Goal: Task Accomplishment & Management: Manage account settings

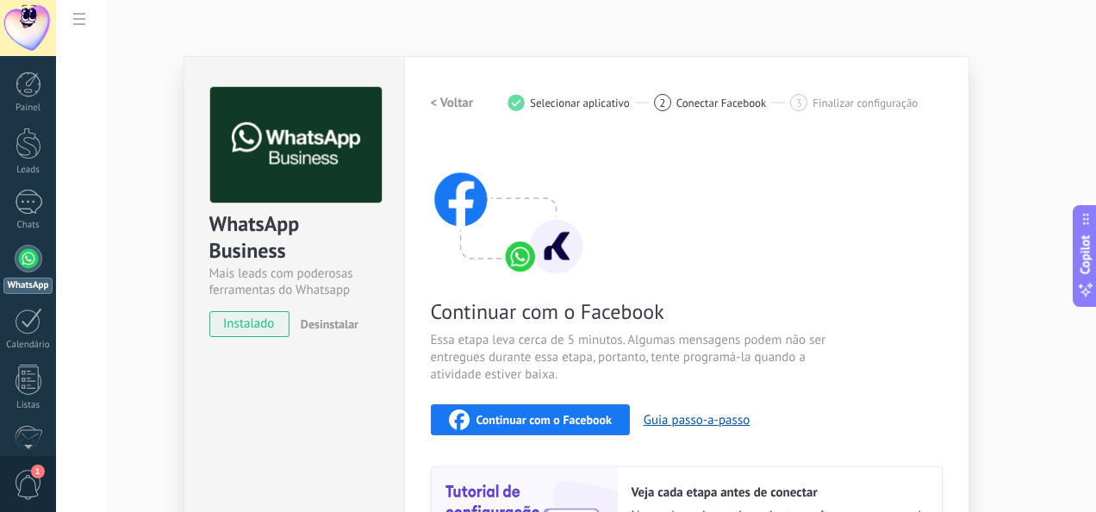
scroll to position [219, 0]
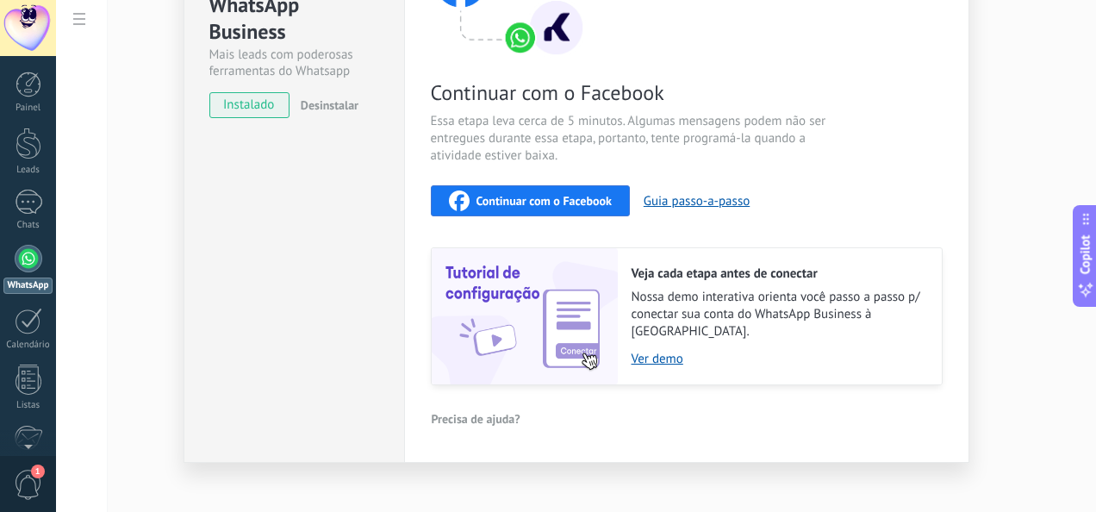
click at [534, 214] on button "Continuar com o Facebook" at bounding box center [530, 200] width 199 height 31
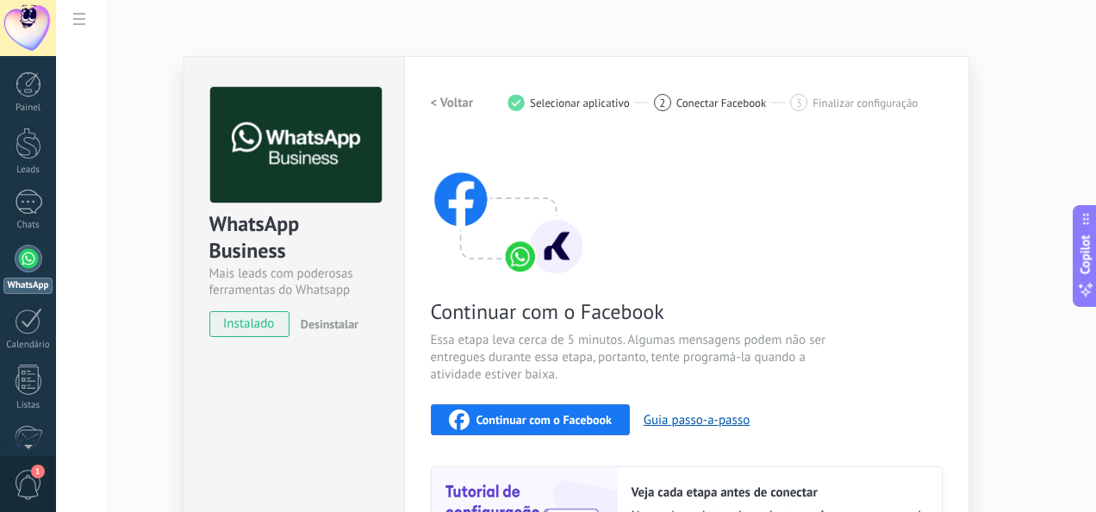
click at [27, 245] on div at bounding box center [29, 259] width 28 height 28
drag, startPoint x: 27, startPoint y: 245, endPoint x: 12, endPoint y: 207, distance: 40.7
click at [12, 207] on div "Painel Leads 1 Chats WhatsApp Clientes" at bounding box center [28, 366] width 56 height 589
click at [12, 207] on link "1 Chats" at bounding box center [28, 210] width 56 height 41
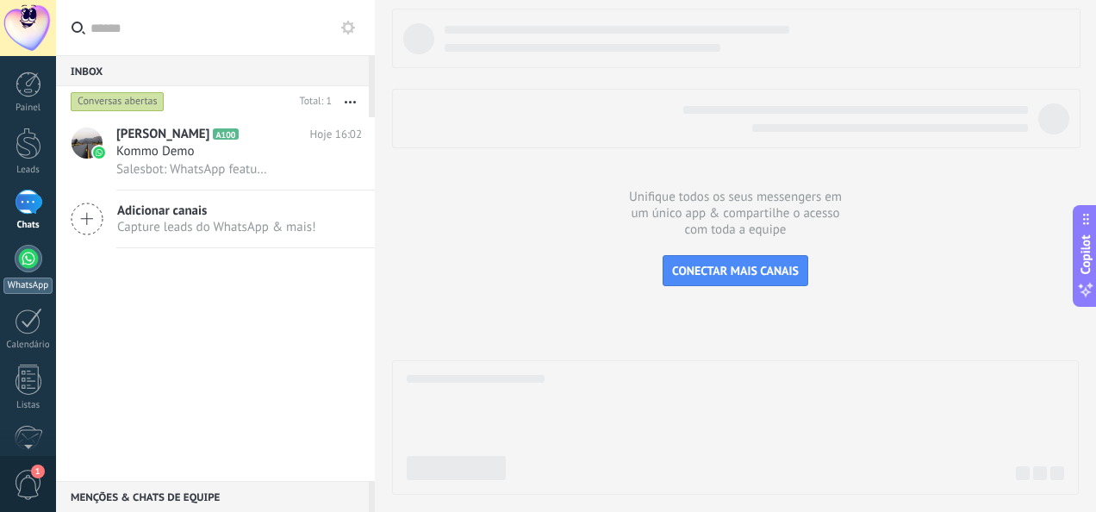
click at [14, 274] on link "WhatsApp" at bounding box center [28, 269] width 56 height 49
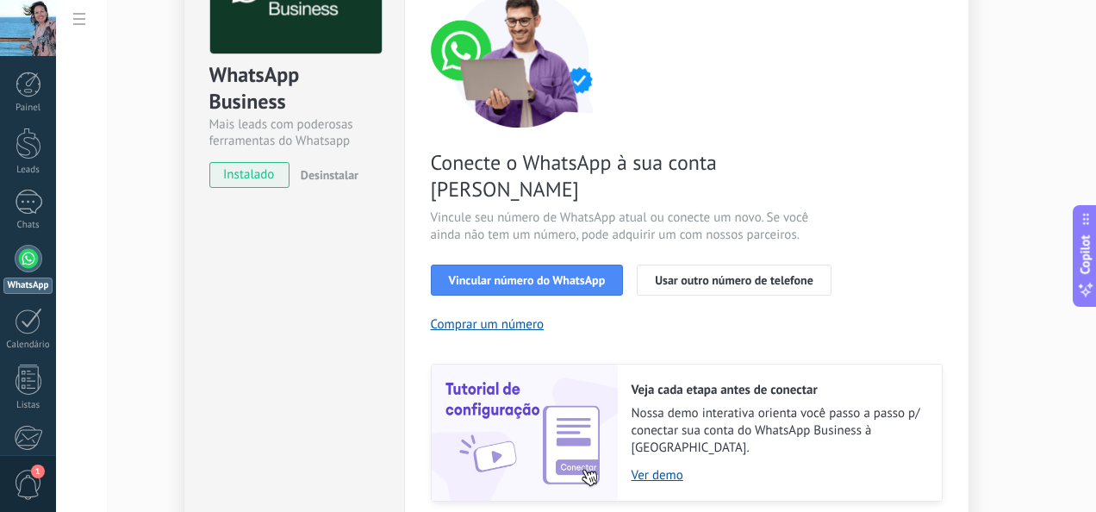
scroll to position [240, 0]
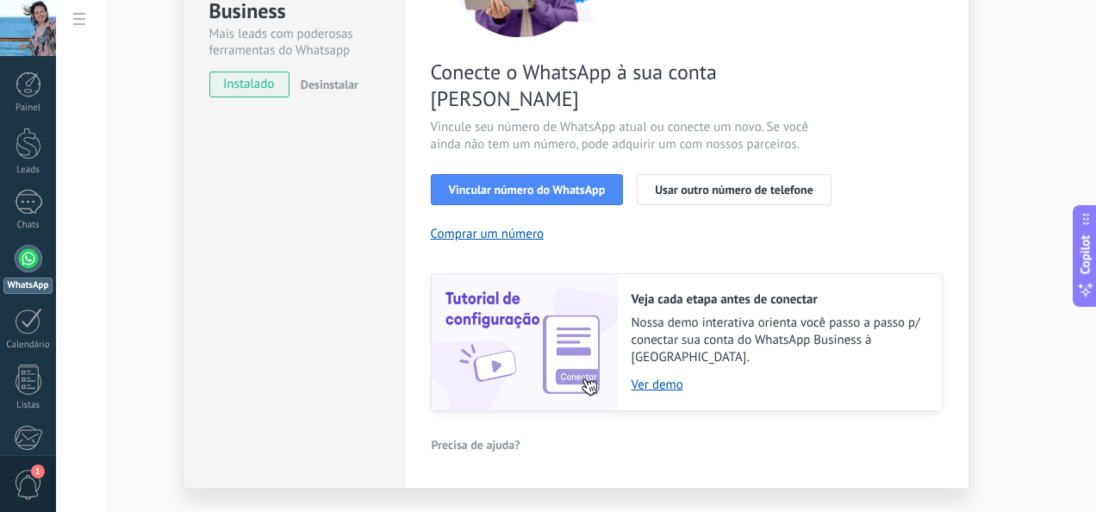
click at [1071, 127] on div "WhatsApp Business Mais leads com poderosas ferramentas do Whatsapp instalado De…" at bounding box center [576, 256] width 1040 height 512
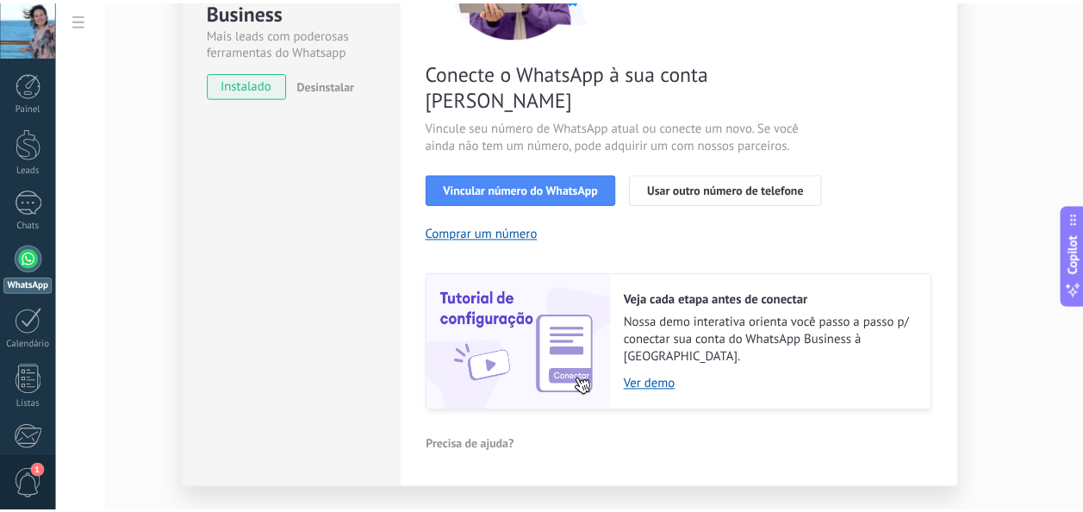
scroll to position [0, 0]
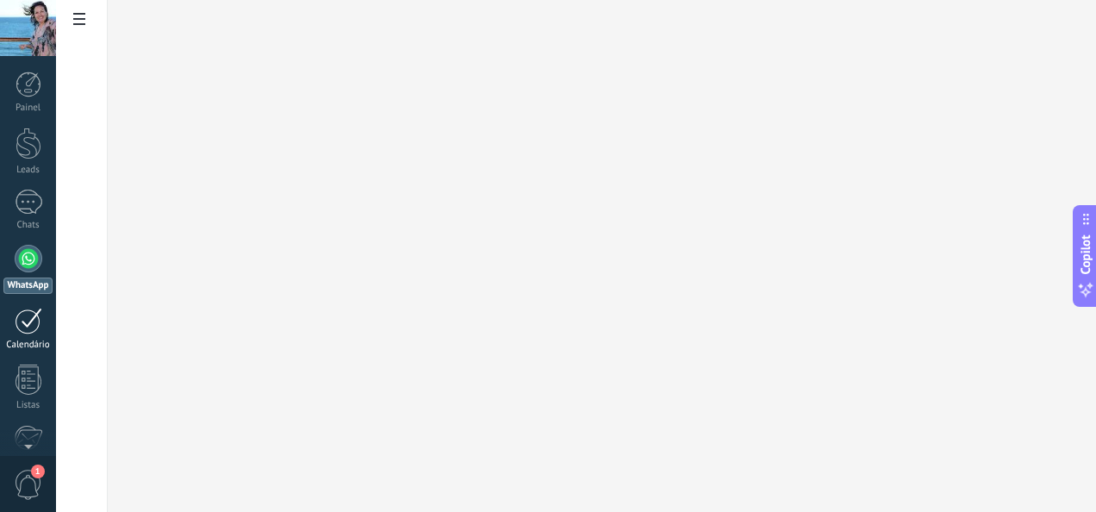
click at [26, 328] on div at bounding box center [29, 321] width 28 height 27
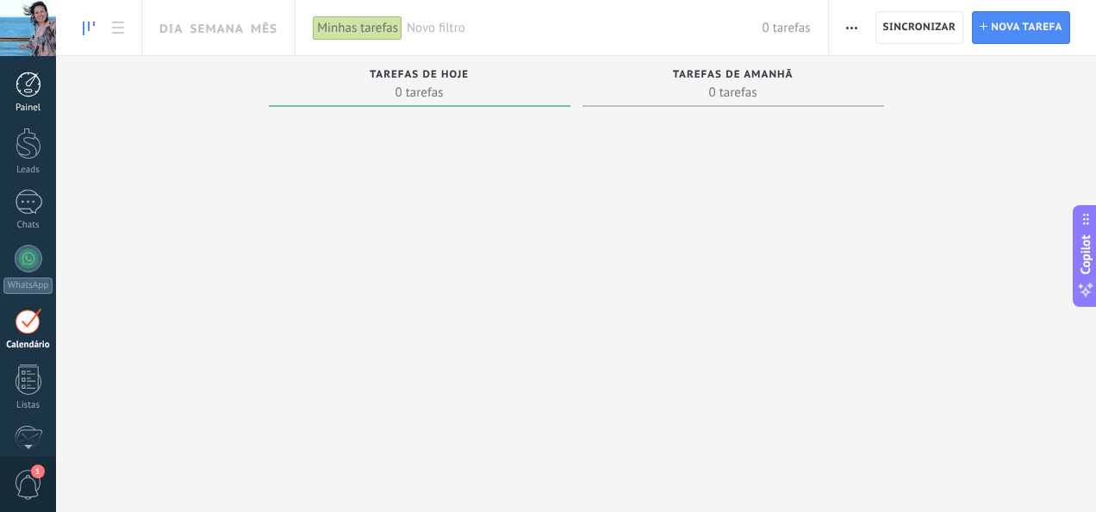
click at [21, 109] on div "Painel" at bounding box center [28, 108] width 50 height 11
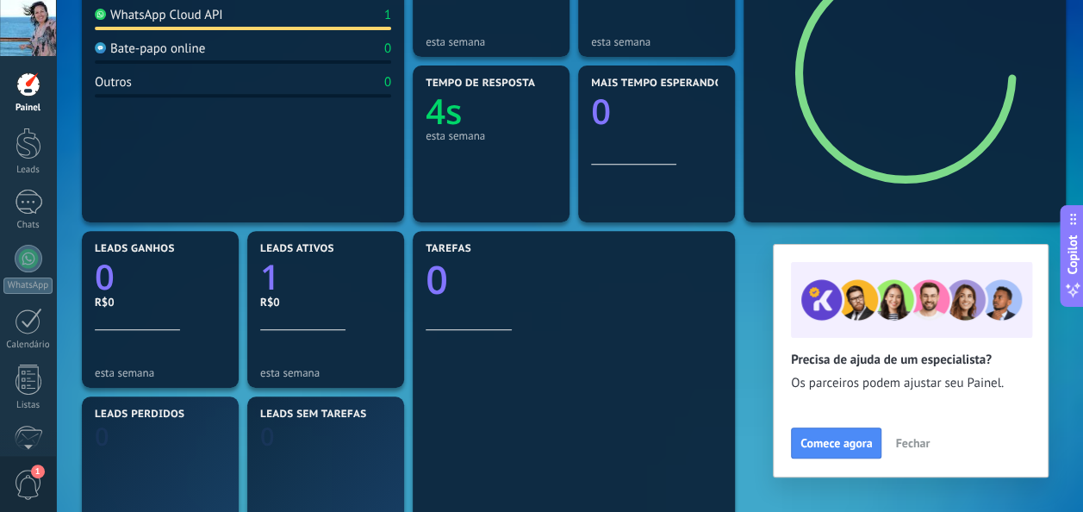
scroll to position [324, 0]
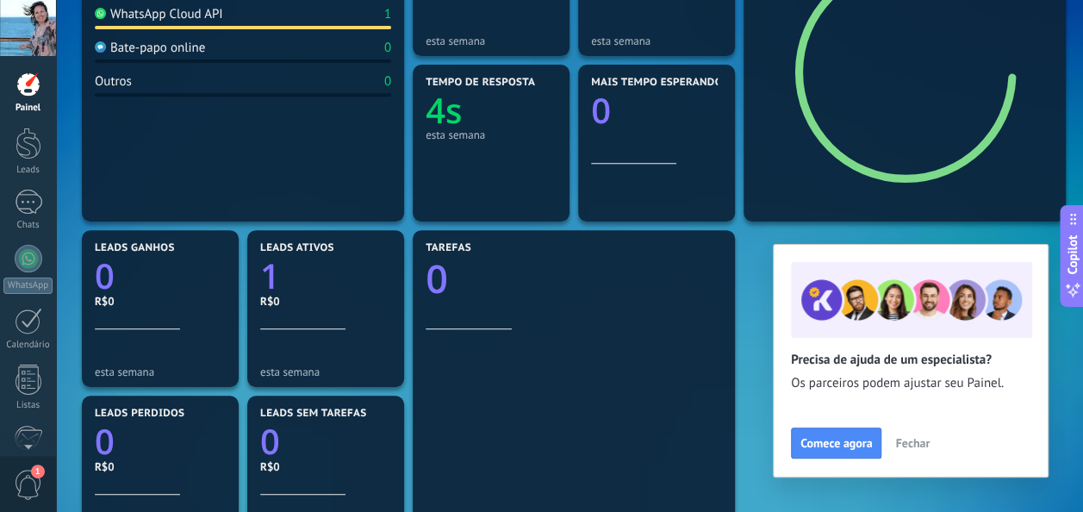
click at [531, 22] on div at bounding box center [491, 22] width 131 height 15
click at [907, 449] on span "Fechar" at bounding box center [912, 443] width 34 height 12
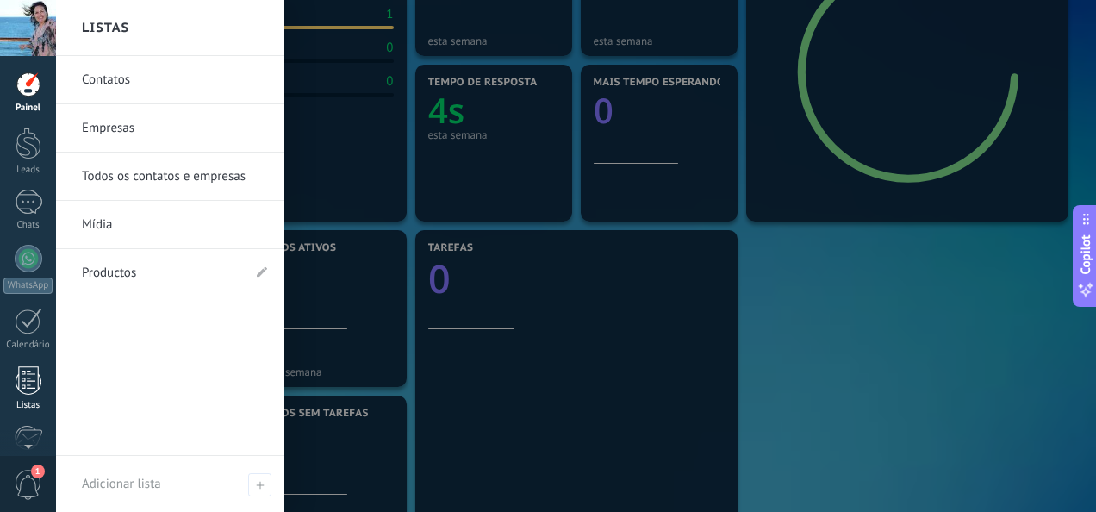
click at [35, 402] on div "Listas" at bounding box center [28, 405] width 50 height 11
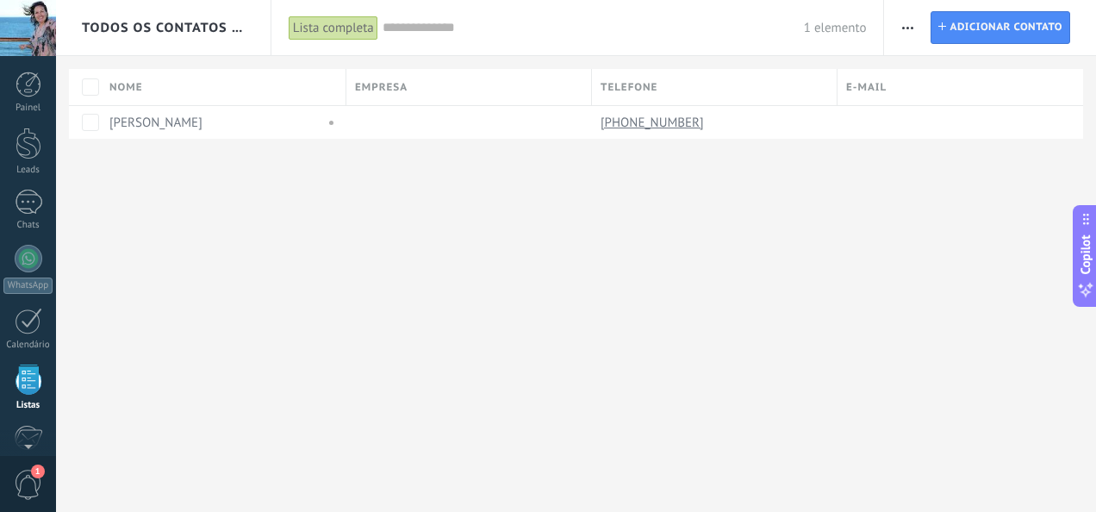
scroll to position [106, 0]
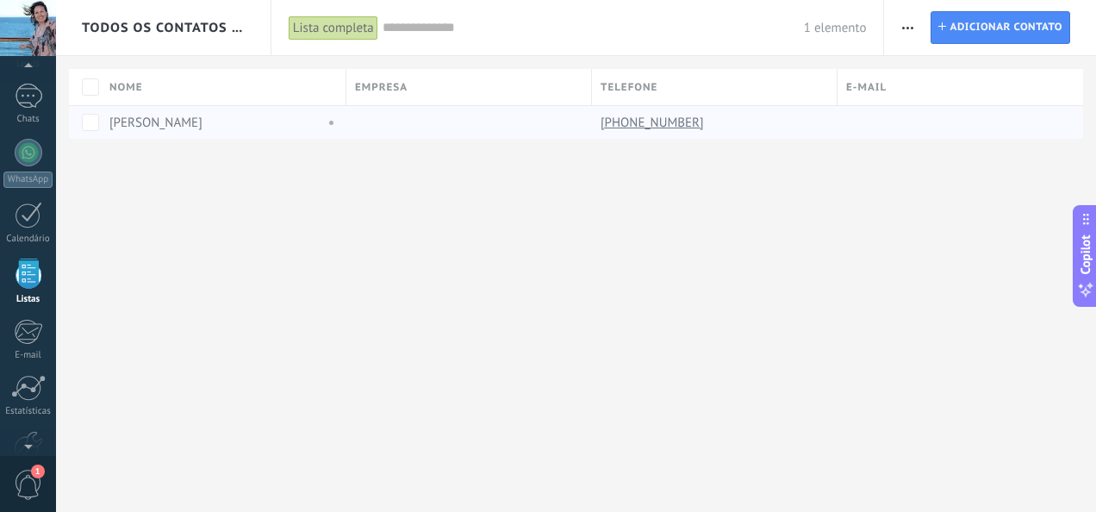
click at [455, 112] on div at bounding box center [464, 122] width 237 height 33
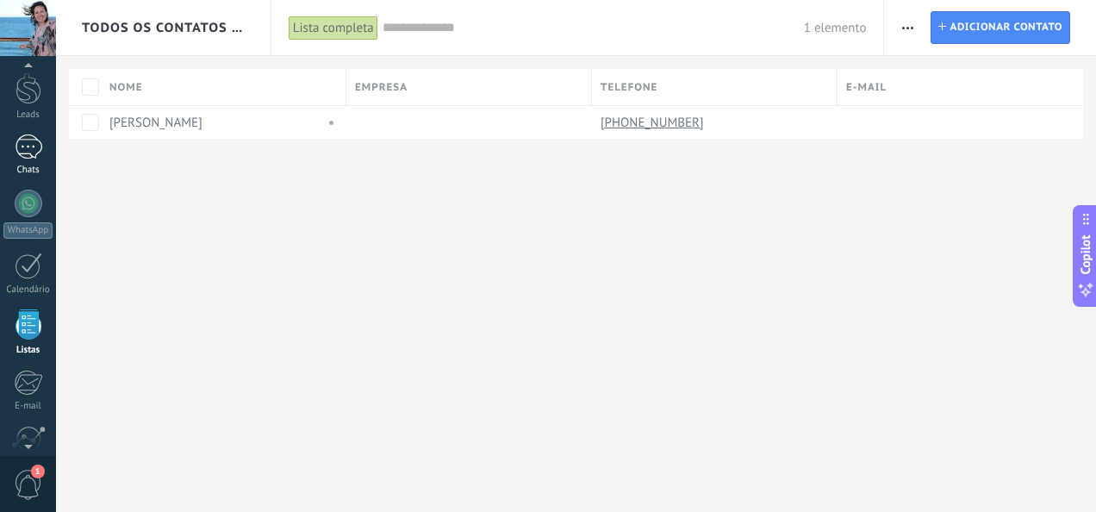
scroll to position [53, 0]
click at [39, 147] on div at bounding box center [29, 148] width 28 height 25
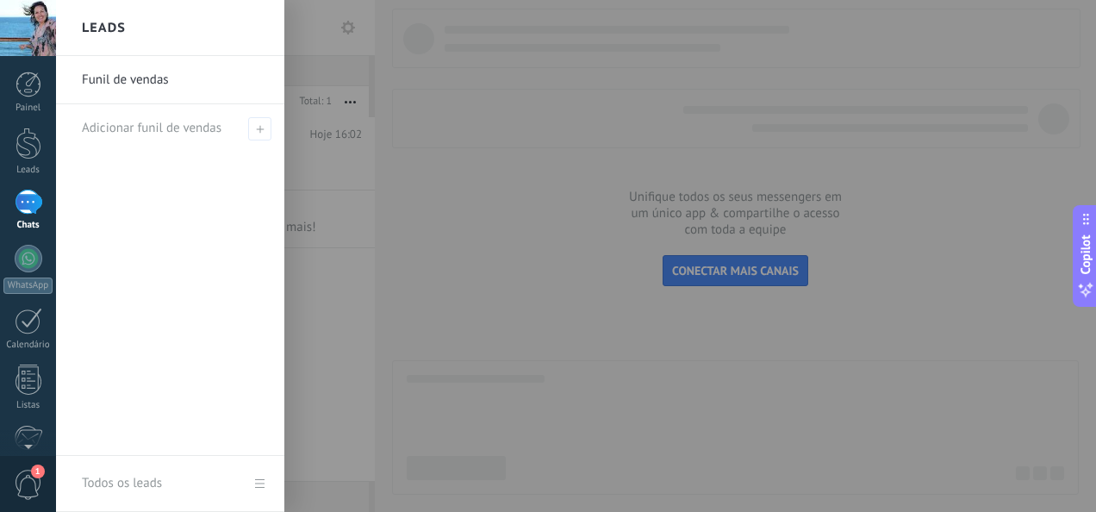
click at [238, 76] on link "Funil de vendas" at bounding box center [174, 80] width 185 height 48
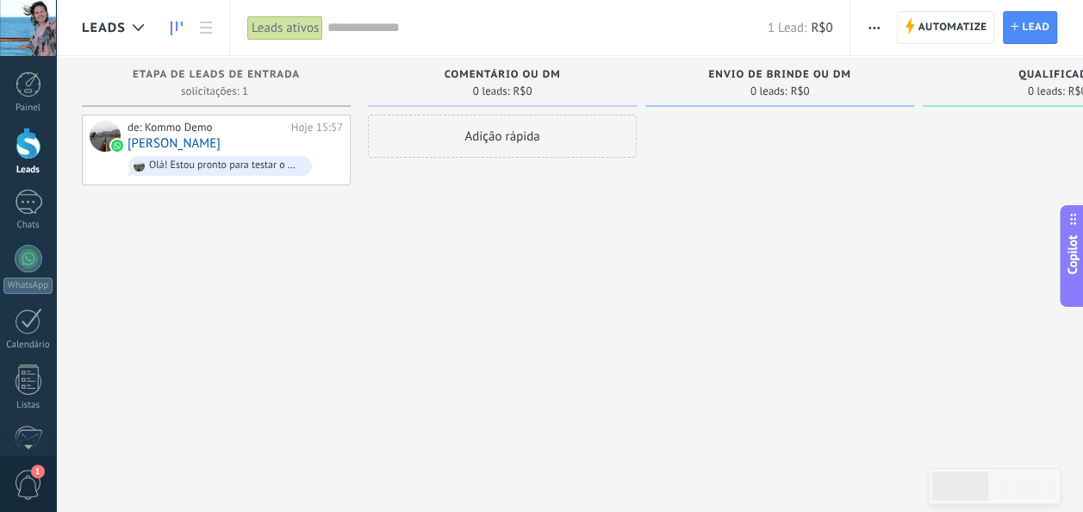
click at [445, 131] on div "Adição rápida" at bounding box center [502, 136] width 269 height 43
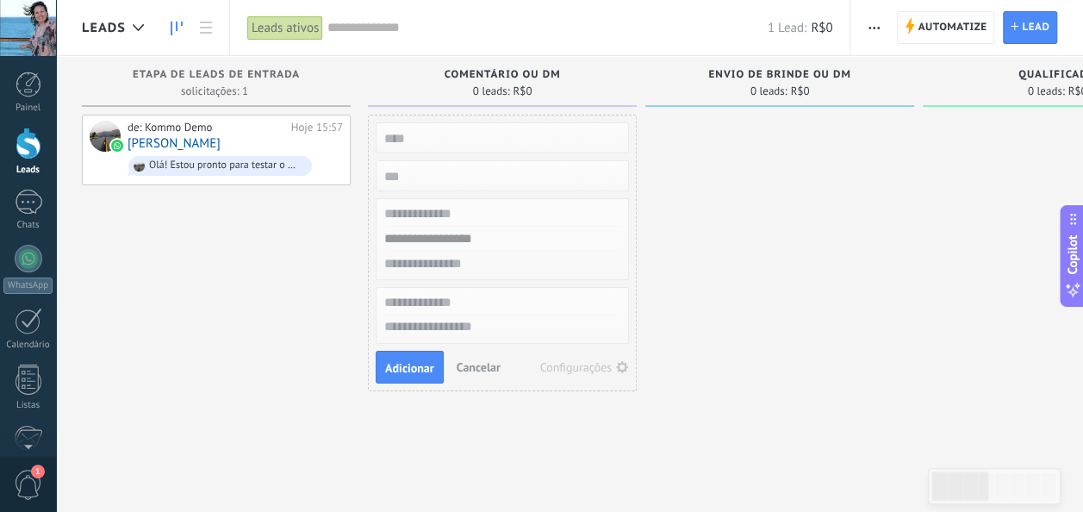
click at [464, 362] on span "Cancelar" at bounding box center [479, 367] width 44 height 16
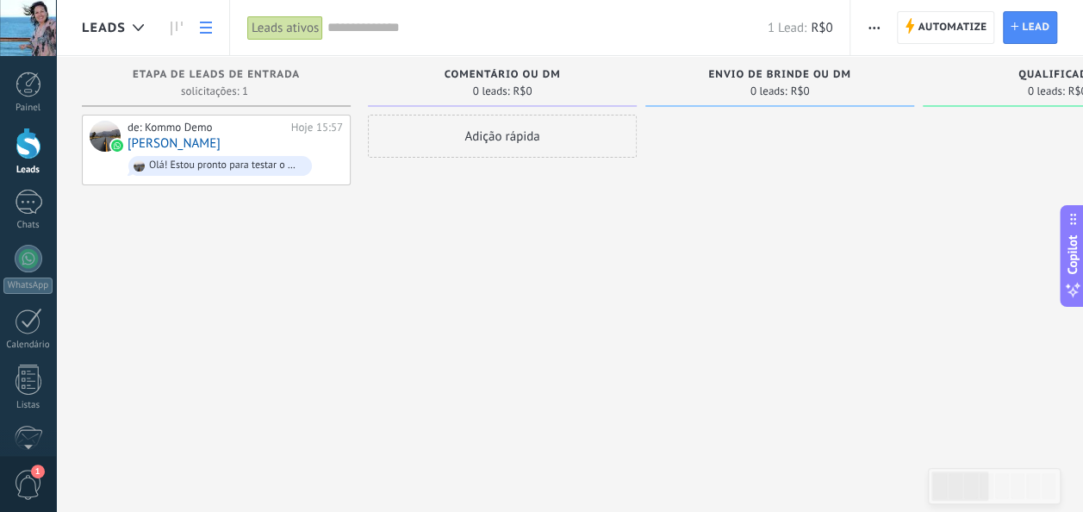
click at [197, 28] on link at bounding box center [205, 28] width 29 height 34
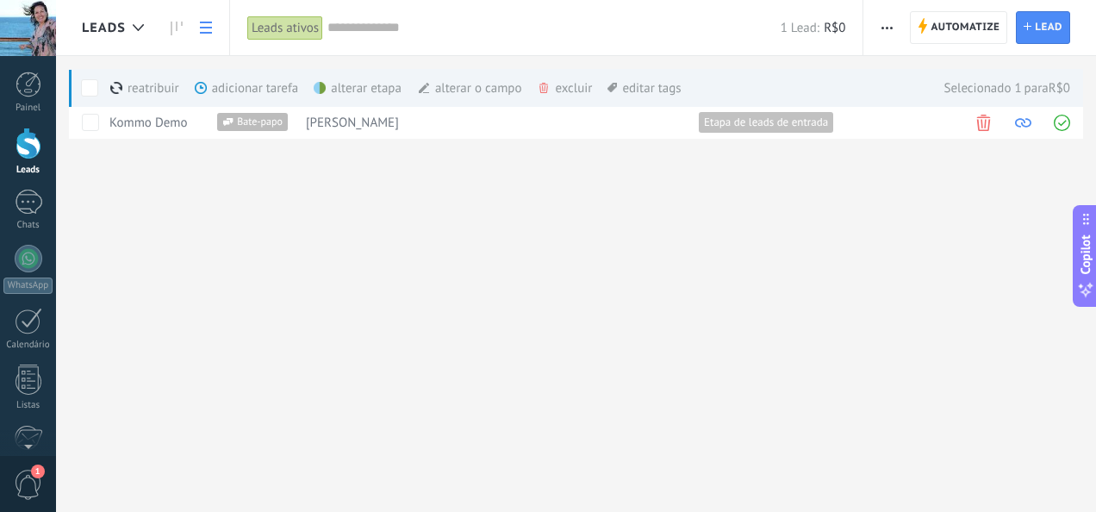
click at [304, 222] on div "Leads Automatize Nova transmissão Editar funil de vendas Imprimir Configurações…" at bounding box center [576, 256] width 1040 height 512
click at [34, 221] on div "Chats" at bounding box center [28, 225] width 50 height 11
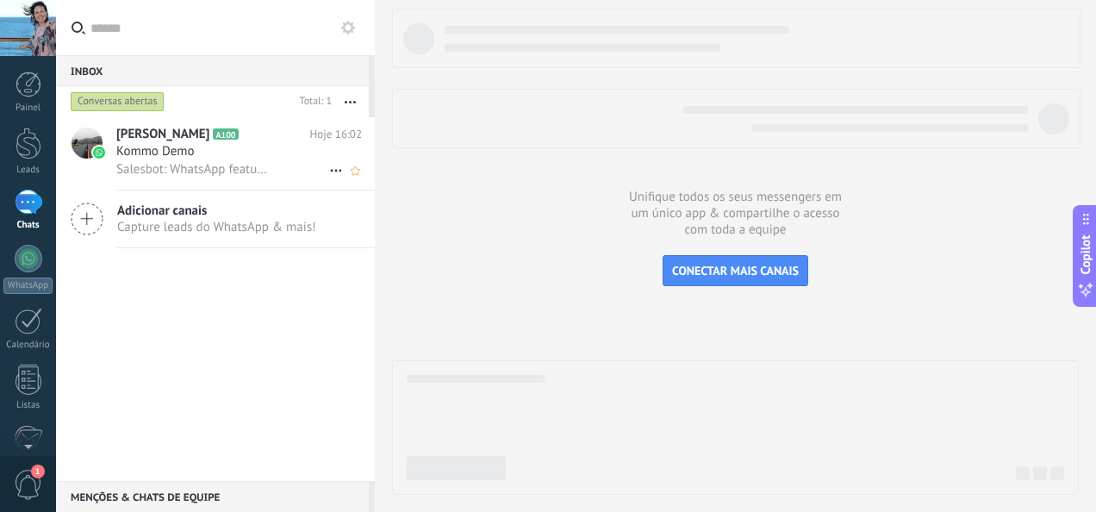
click at [175, 153] on span "Kommo Demo" at bounding box center [155, 151] width 78 height 17
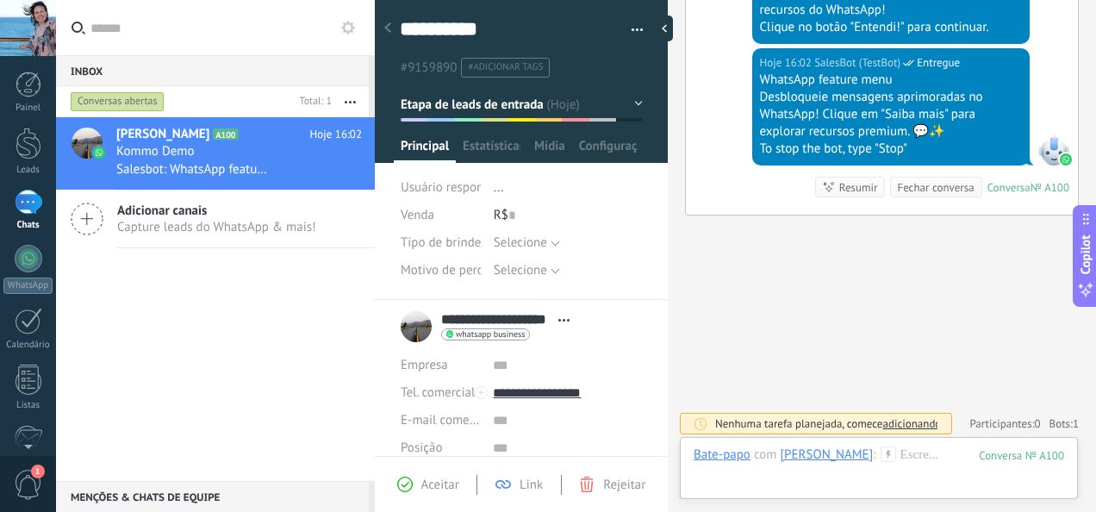
scroll to position [124, 0]
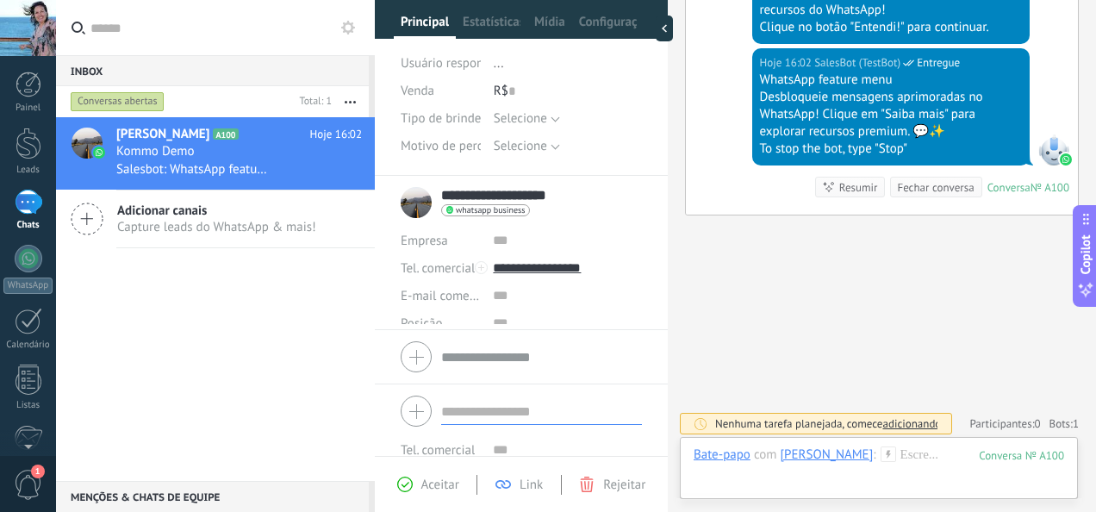
click at [523, 438] on form "Tel. comercial Comercial direto Celular Faz Casa Outros Tel. comercial Ligar Co…" at bounding box center [521, 477] width 241 height 175
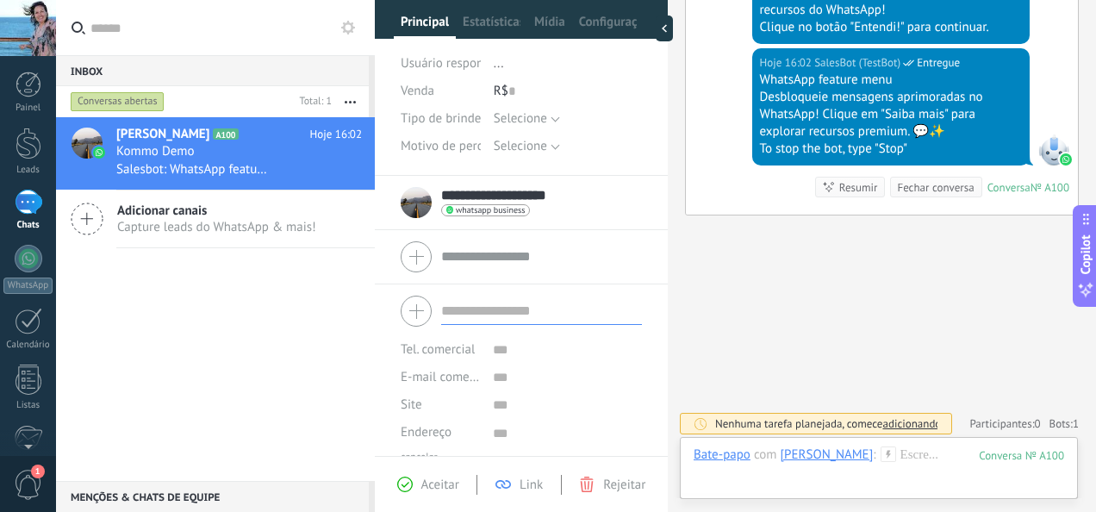
click at [480, 305] on input "text" at bounding box center [541, 311] width 201 height 28
click at [518, 32] on span "Estatísticas" at bounding box center [492, 26] width 58 height 25
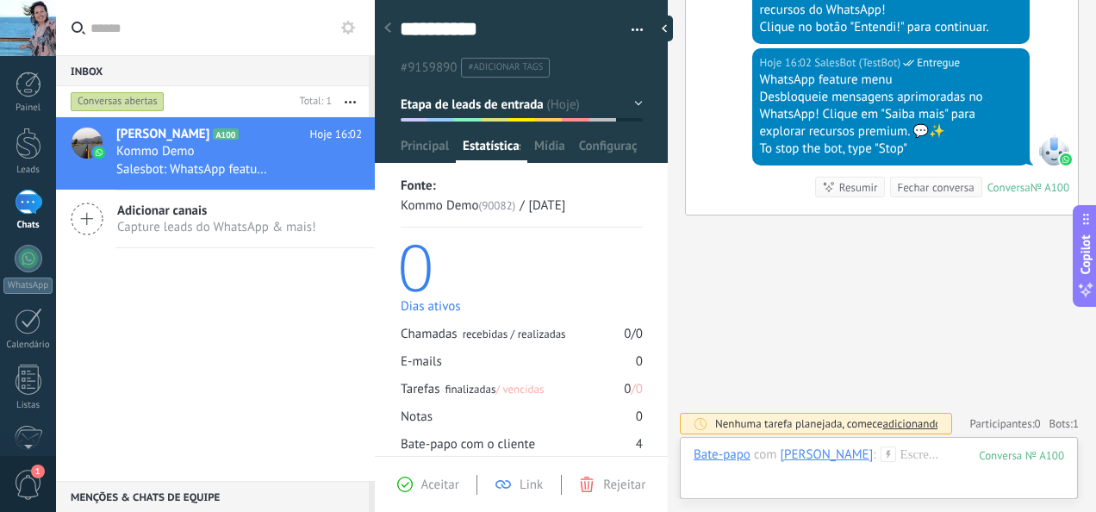
click at [383, 35] on div at bounding box center [388, 29] width 24 height 34
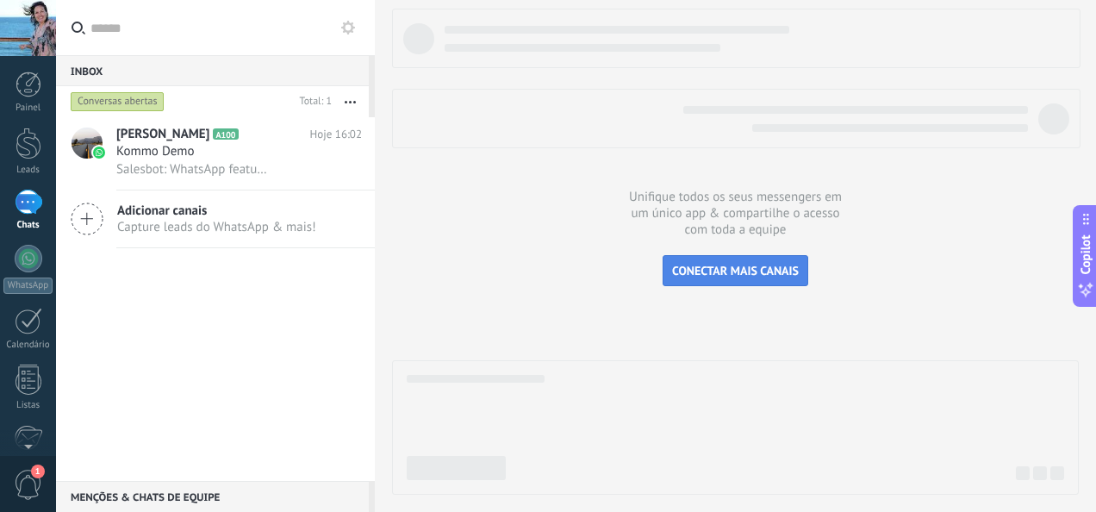
click at [738, 259] on button "CONECTAR MAIS CANAIS" at bounding box center [736, 270] width 146 height 31
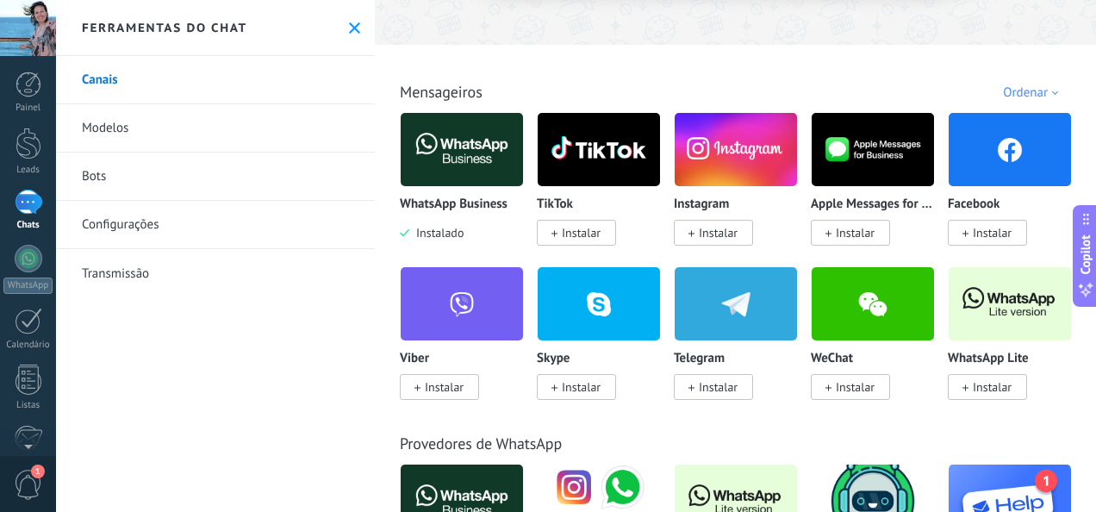
scroll to position [238, 0]
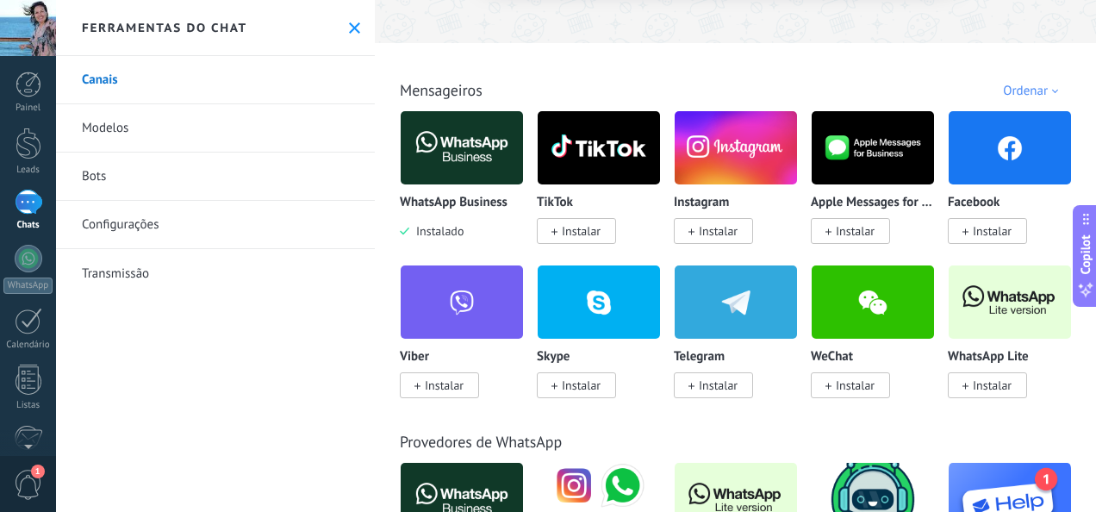
click at [948, 244] on span "Instalar" at bounding box center [987, 231] width 79 height 26
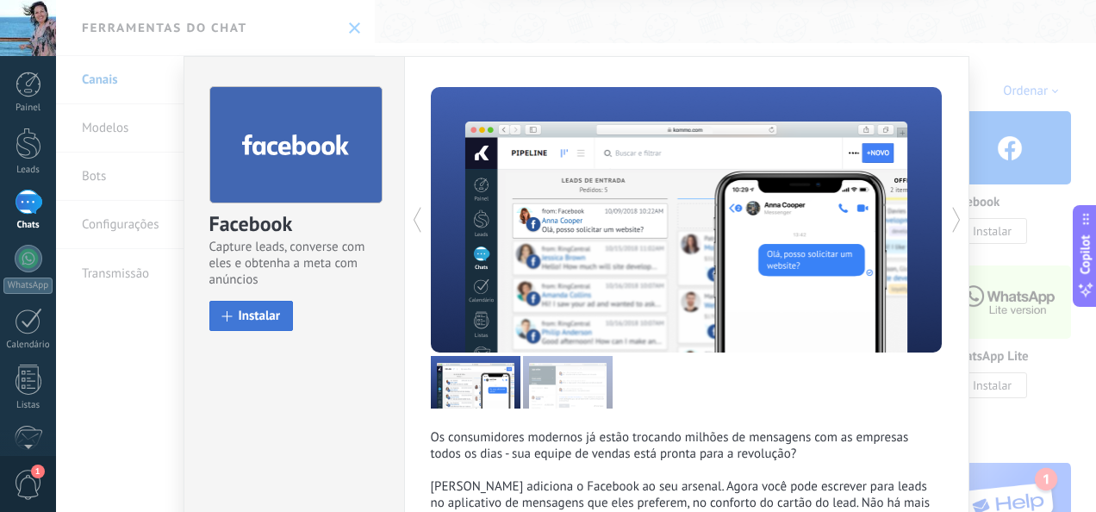
click at [262, 309] on span "Instalar" at bounding box center [260, 315] width 42 height 13
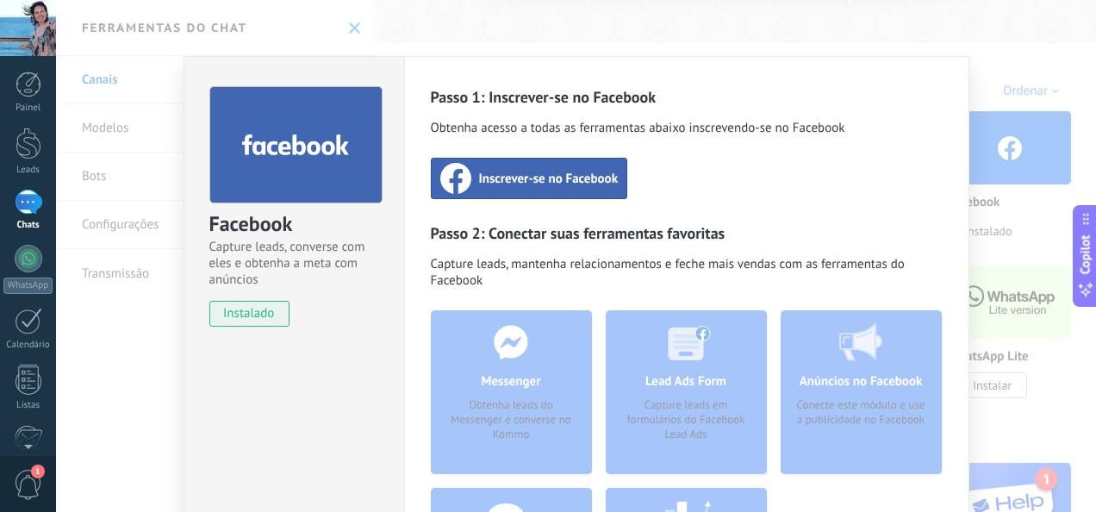
click at [500, 170] on span "Inscrever-se no Facebook" at bounding box center [549, 178] width 140 height 17
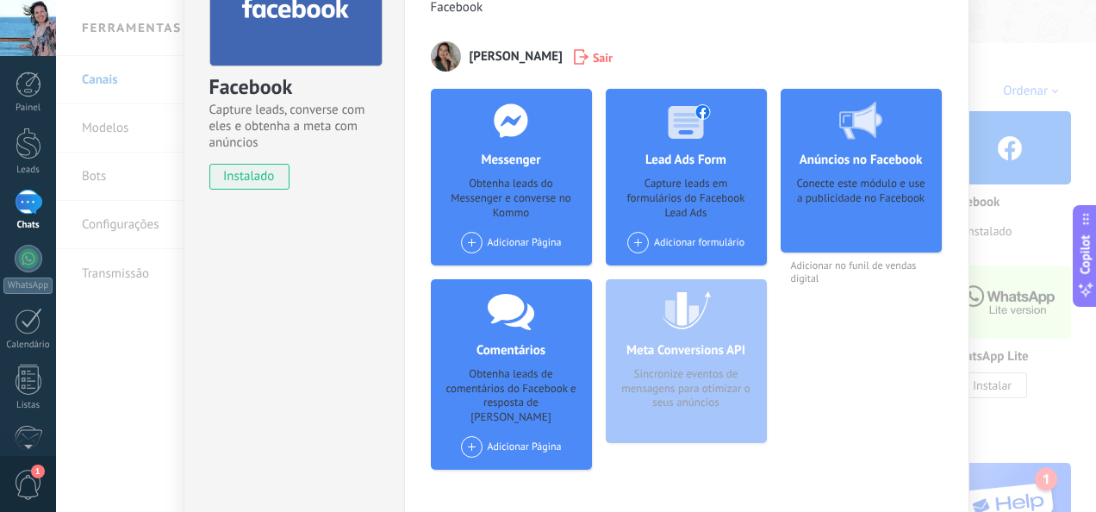
scroll to position [139, 0]
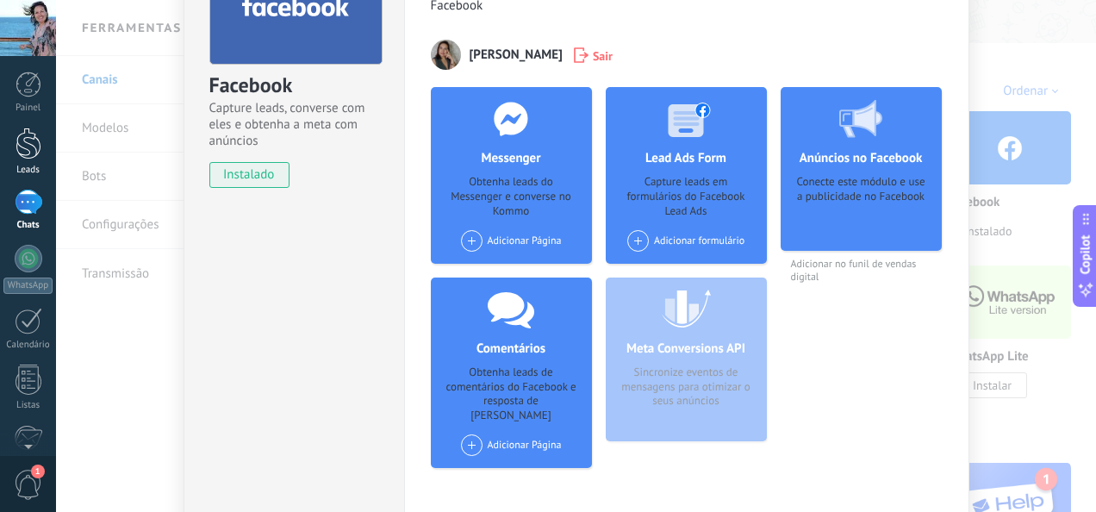
click at [34, 141] on div at bounding box center [29, 144] width 26 height 32
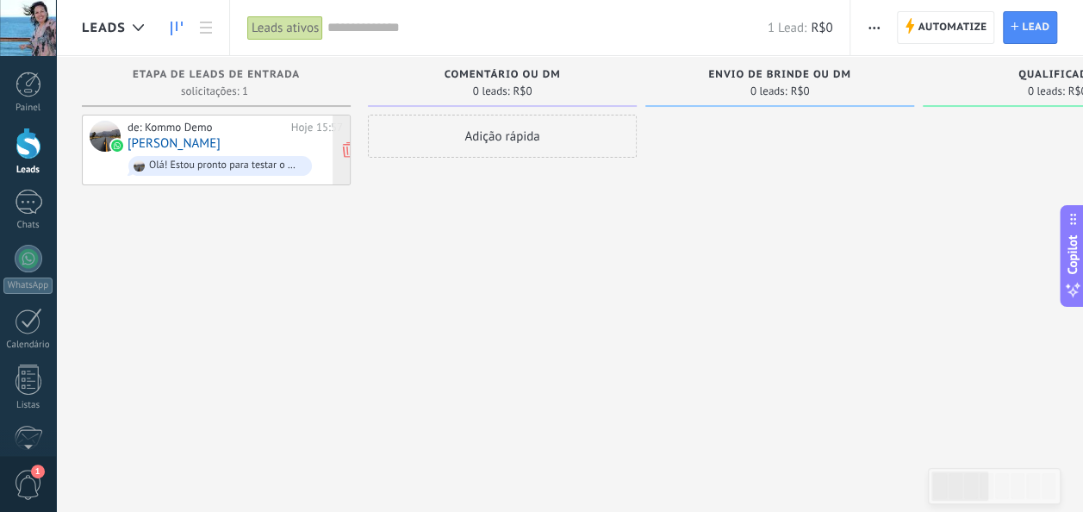
click at [305, 150] on div "de: Kommo Demo Hoje 15:57 [PERSON_NAME] Leal Olá! Estou pronto para testar o Wh…" at bounding box center [235, 150] width 215 height 59
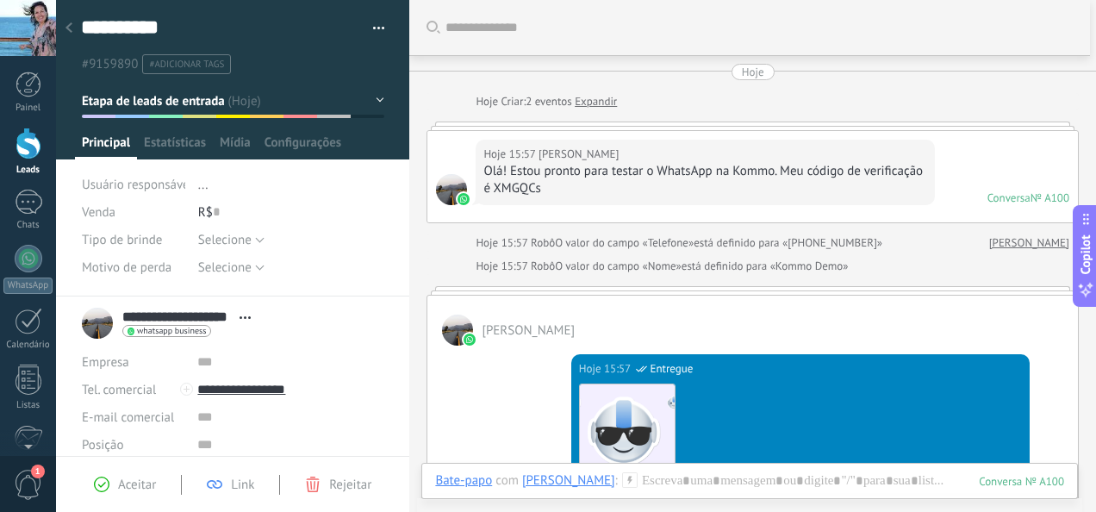
click at [728, 148] on div "Hoje 15:57 [PERSON_NAME]" at bounding box center [704, 154] width 443 height 17
drag, startPoint x: 768, startPoint y: 159, endPoint x: 348, endPoint y: 426, distance: 497.5
click at [348, 426] on div "**********" at bounding box center [576, 256] width 1040 height 512
click at [599, 229] on div "Hoje Hoje Criar: 2 eventos Expandir Hoje 15:57 [PERSON_NAME] Leal Olá! Estou pr…" at bounding box center [753, 505] width 652 height 882
click at [22, 212] on div at bounding box center [29, 202] width 28 height 25
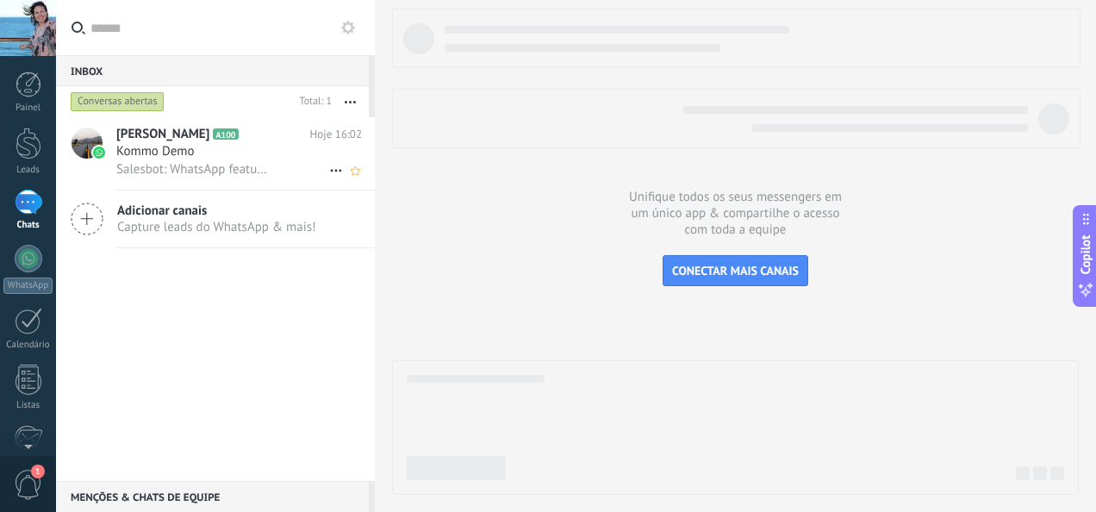
click at [191, 153] on span "Kommo Demo" at bounding box center [155, 151] width 78 height 17
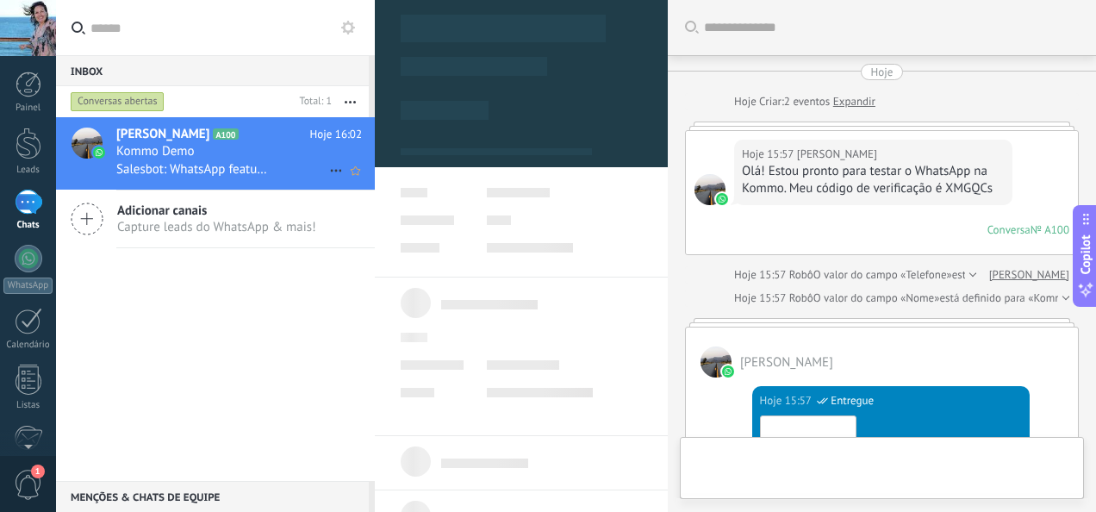
type textarea "**********"
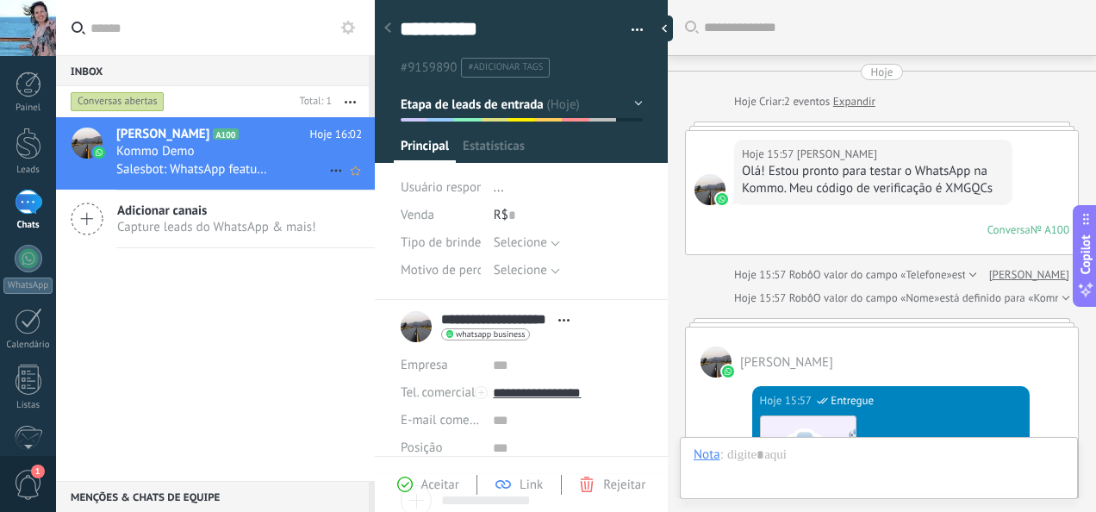
scroll to position [26, 0]
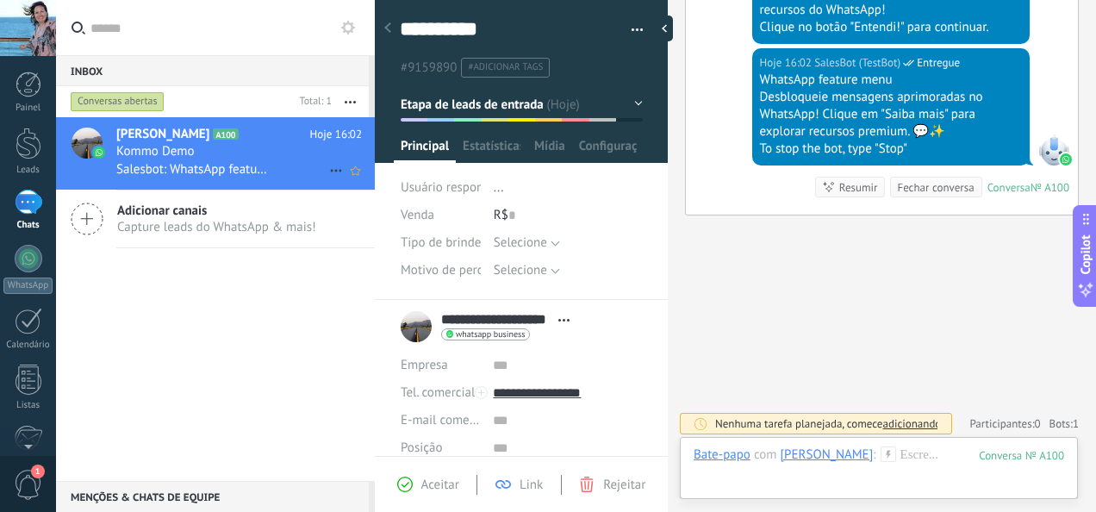
click at [330, 171] on use at bounding box center [335, 171] width 11 height 3
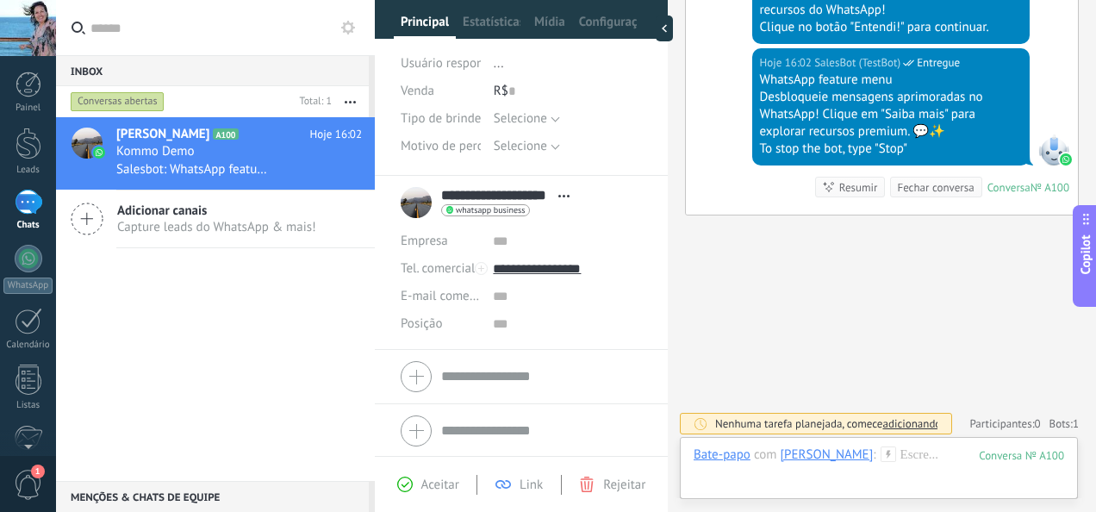
scroll to position [0, 0]
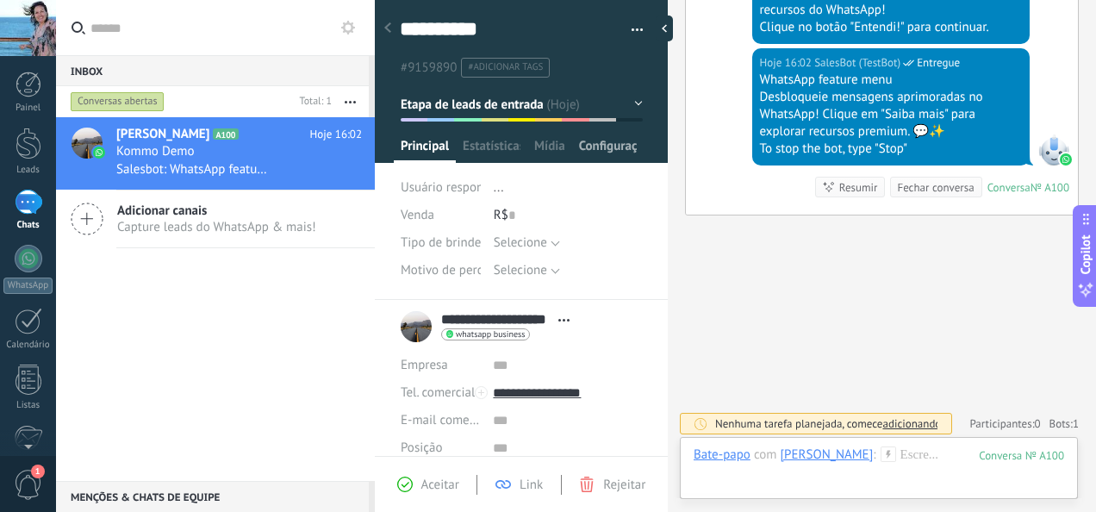
click at [615, 139] on span "Configurações" at bounding box center [608, 150] width 58 height 25
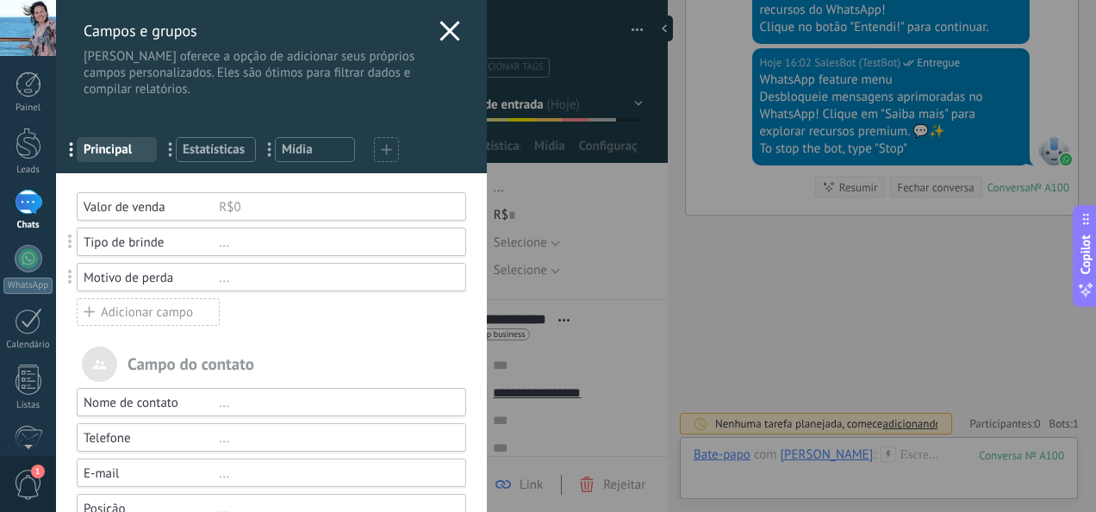
click at [644, 331] on div "[PERSON_NAME] e grupos Kommo oferece a opção de adicionar seus próprios campos …" at bounding box center [576, 256] width 1040 height 512
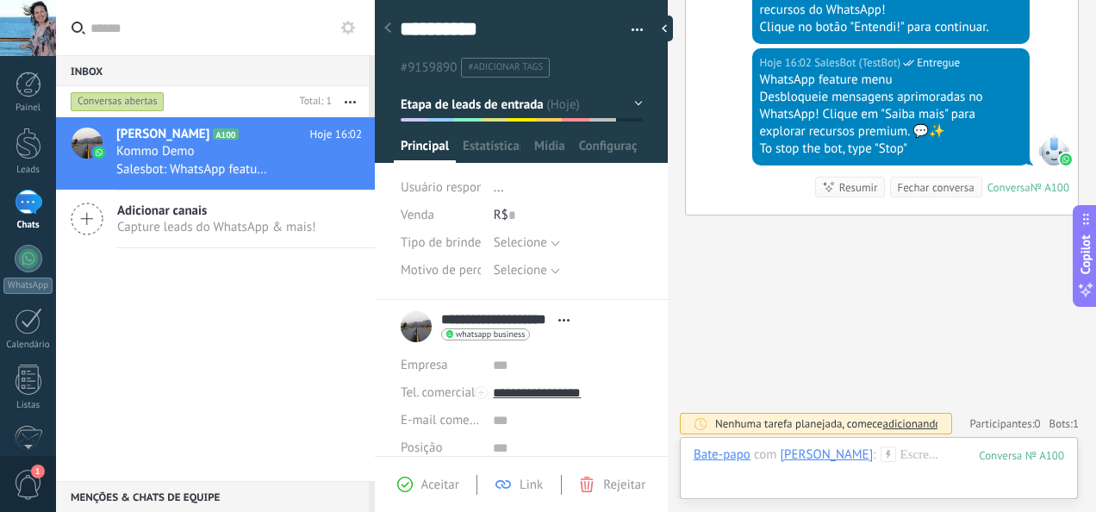
click at [29, 207] on div at bounding box center [29, 202] width 28 height 25
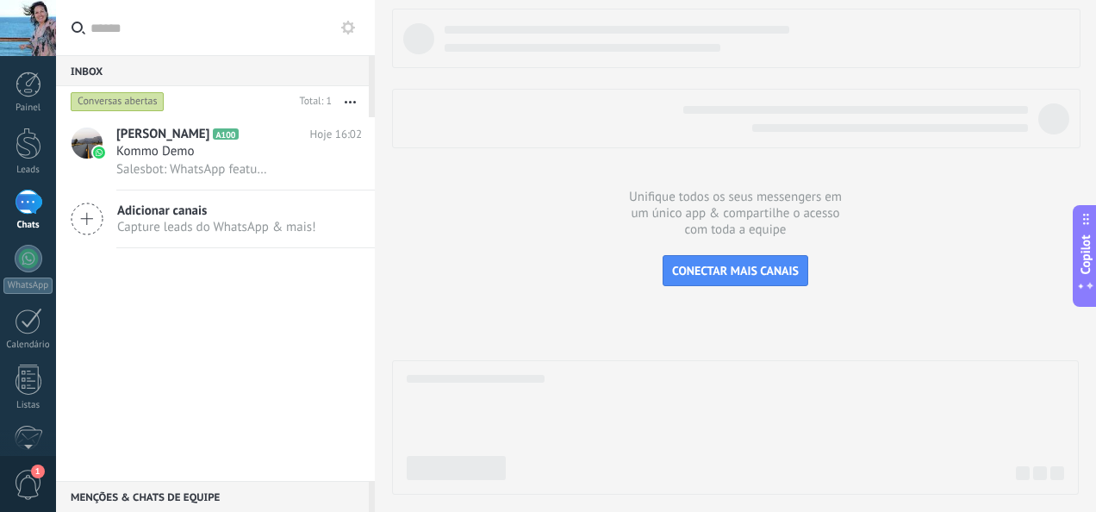
click at [159, 205] on span "Adicionar canais" at bounding box center [216, 211] width 199 height 16
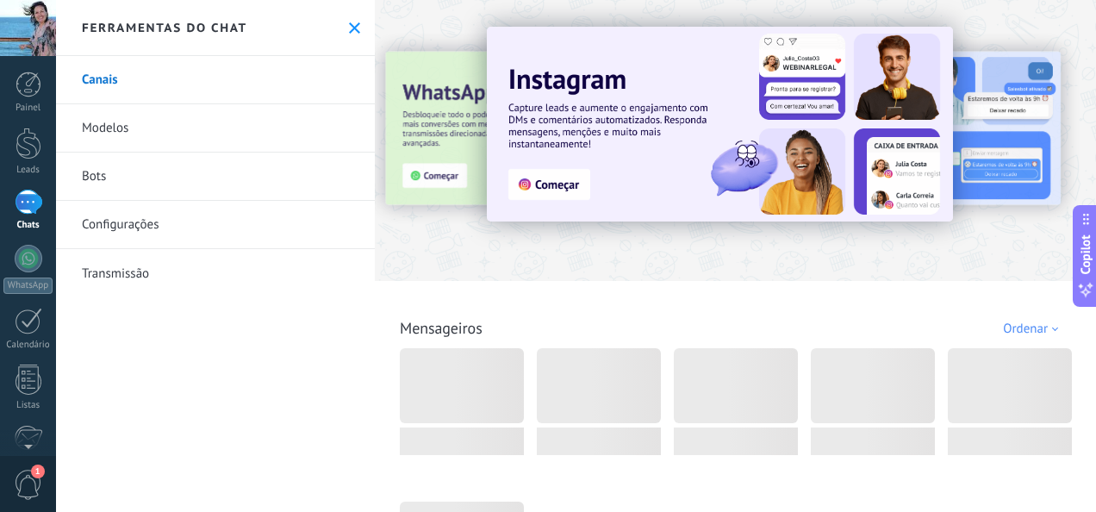
click at [200, 129] on link "Modelos" at bounding box center [215, 128] width 319 height 48
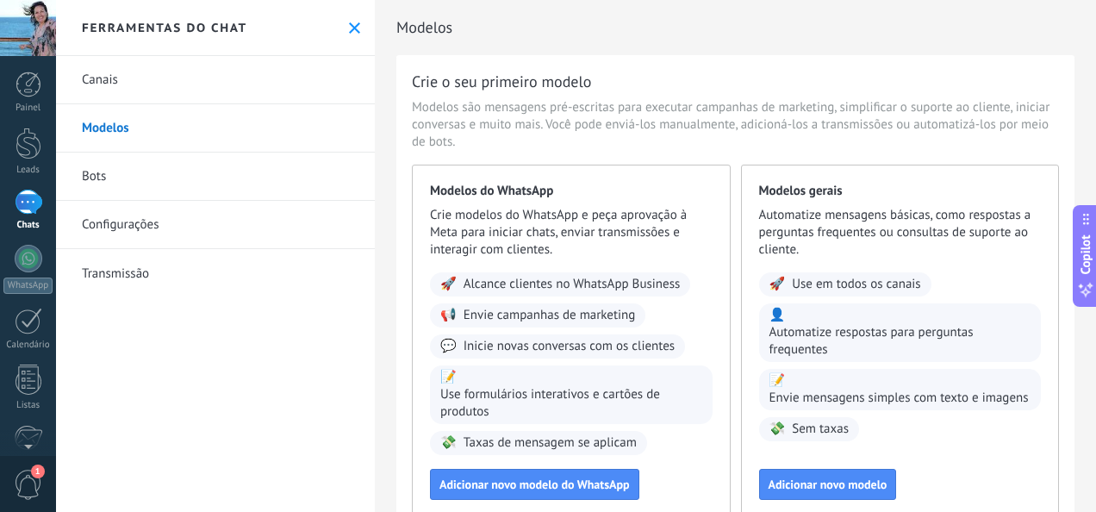
scroll to position [122, 0]
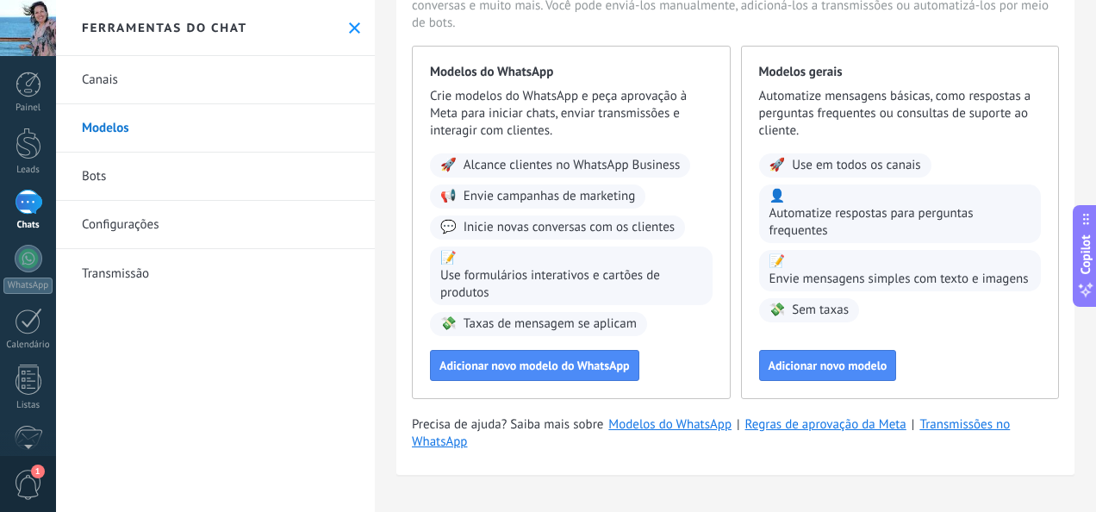
click at [186, 229] on link "Configurações" at bounding box center [215, 225] width 319 height 48
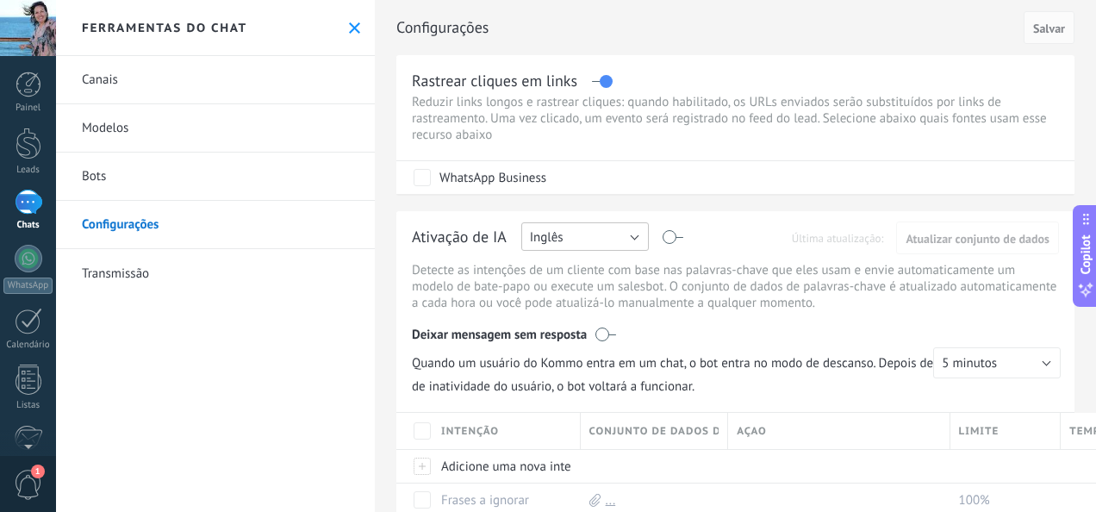
click at [600, 237] on button "Inglês" at bounding box center [585, 236] width 128 height 28
